Goal: Task Accomplishment & Management: Manage account settings

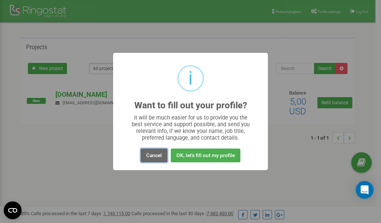
click at [152, 153] on button "Cancel" at bounding box center [154, 155] width 27 height 14
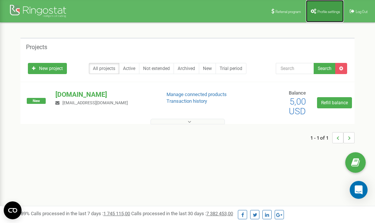
click at [322, 10] on span "Profile settings" at bounding box center [329, 12] width 23 height 4
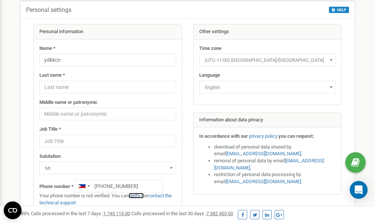
click at [139, 195] on link "verify it" at bounding box center [136, 196] width 15 height 6
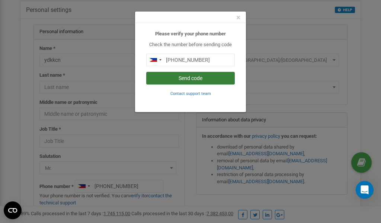
click at [202, 77] on button "Send code" at bounding box center [190, 78] width 89 height 13
